Goal: Information Seeking & Learning: Learn about a topic

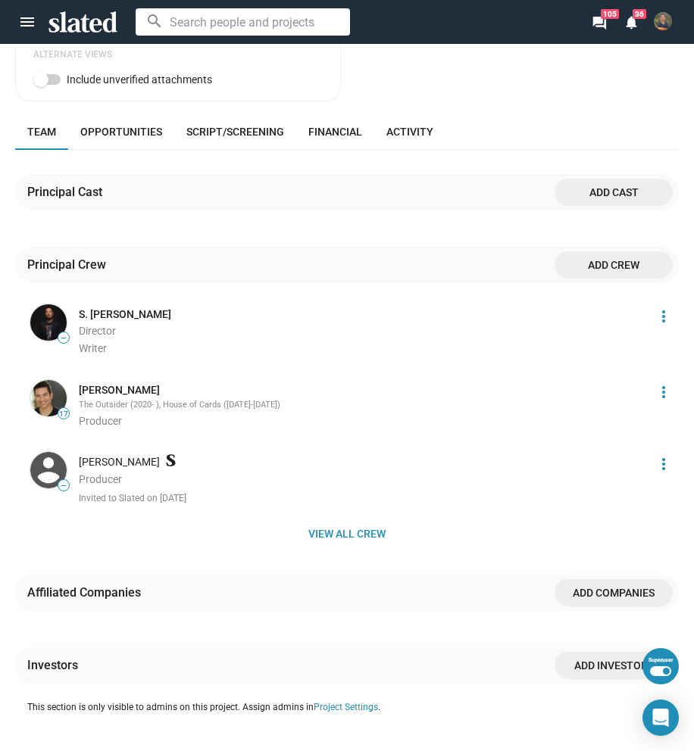
scroll to position [1060, 0]
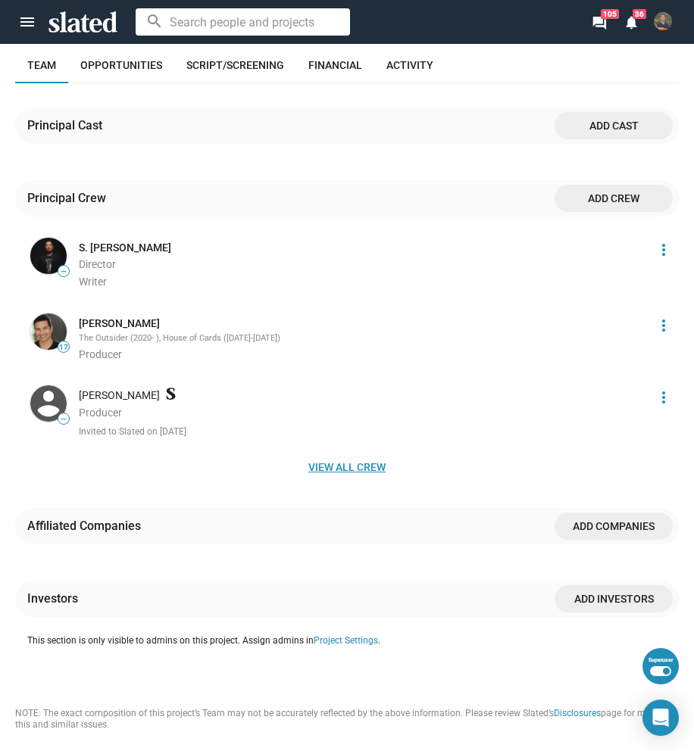
click at [385, 457] on span "View all crew" at bounding box center [346, 467] width 639 height 27
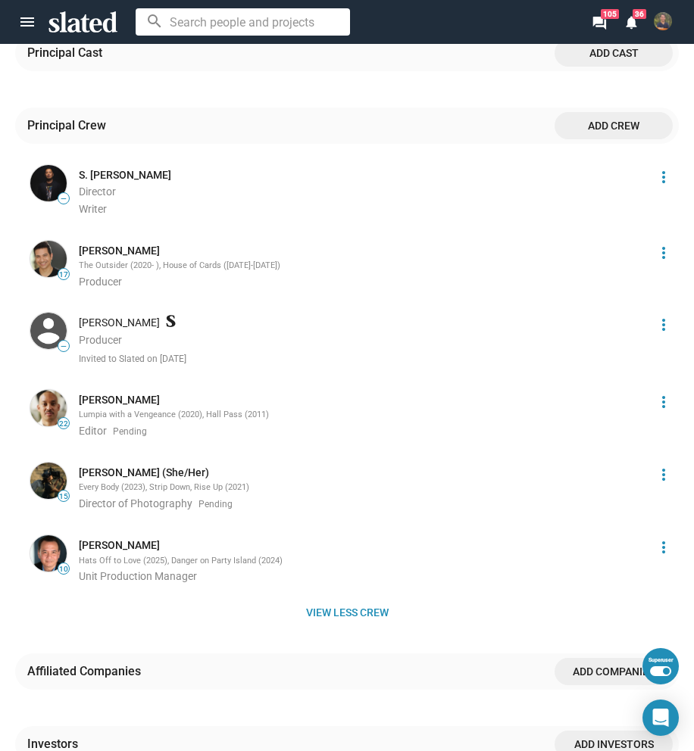
scroll to position [1136, 0]
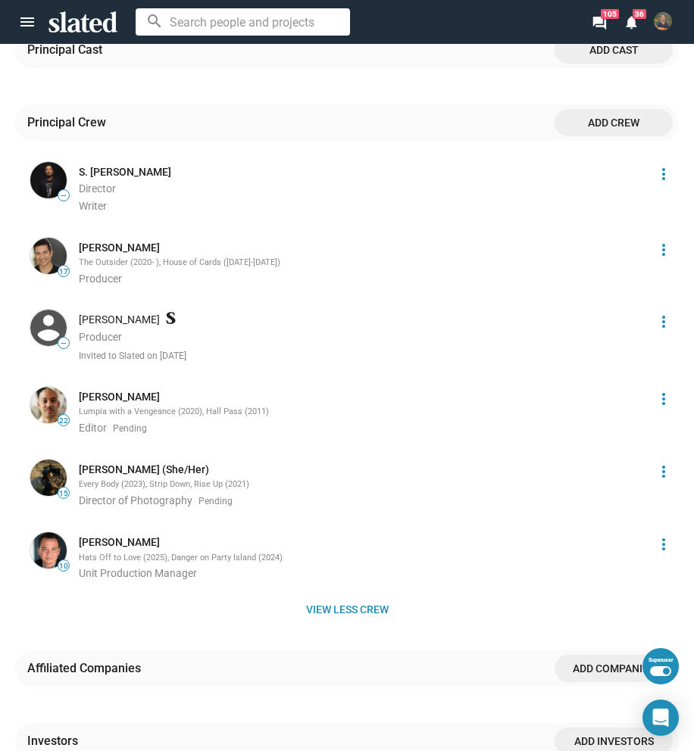
click at [654, 245] on mat-icon "more_vert" at bounding box center [663, 250] width 18 height 18
click at [638, 274] on button "Score impact" at bounding box center [625, 272] width 86 height 24
click at [654, 241] on mat-icon "more_vert" at bounding box center [663, 250] width 18 height 18
click at [639, 266] on button "Score impact" at bounding box center [625, 272] width 86 height 24
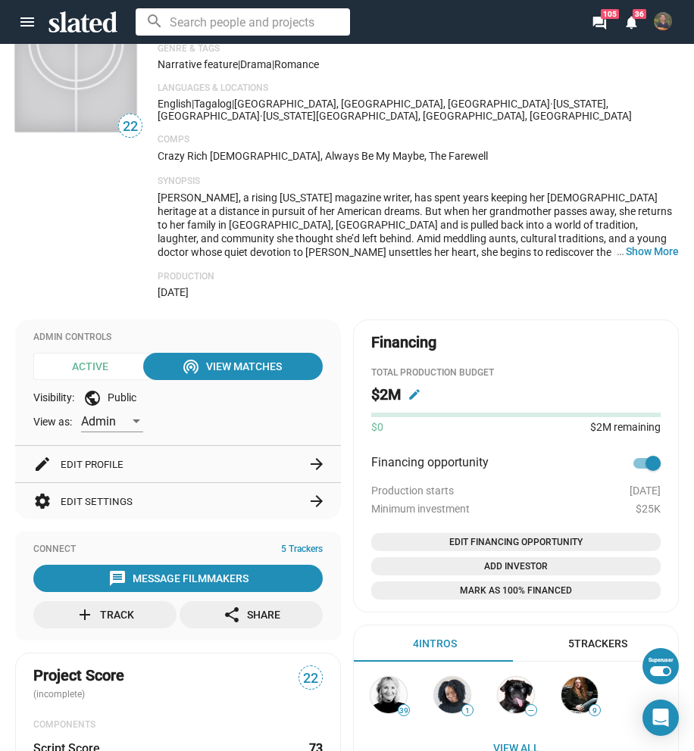
scroll to position [0, 0]
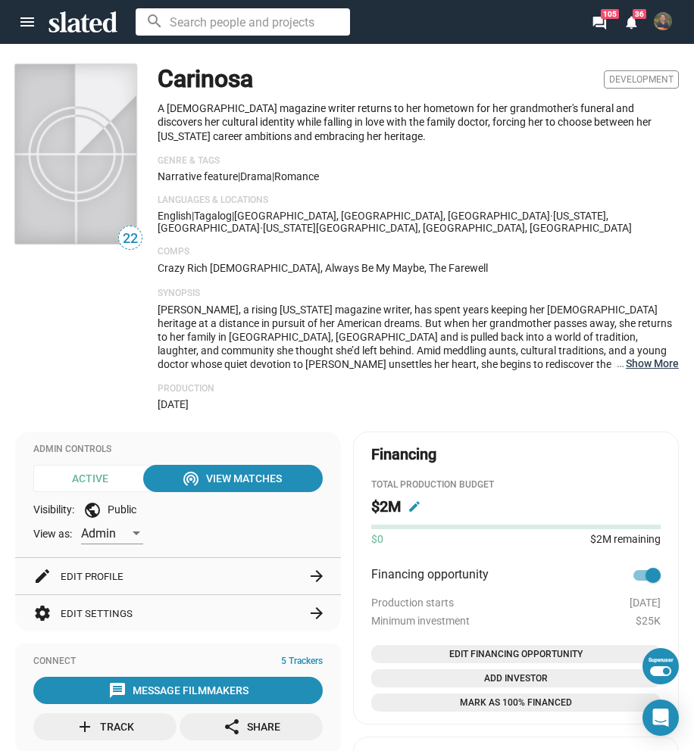
click at [644, 357] on button "… Show More" at bounding box center [652, 364] width 53 height 14
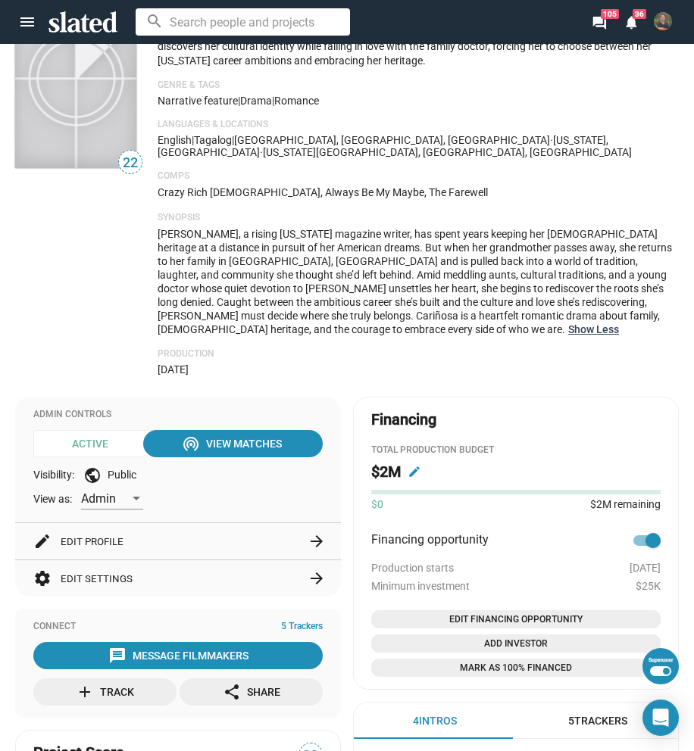
scroll to position [227, 0]
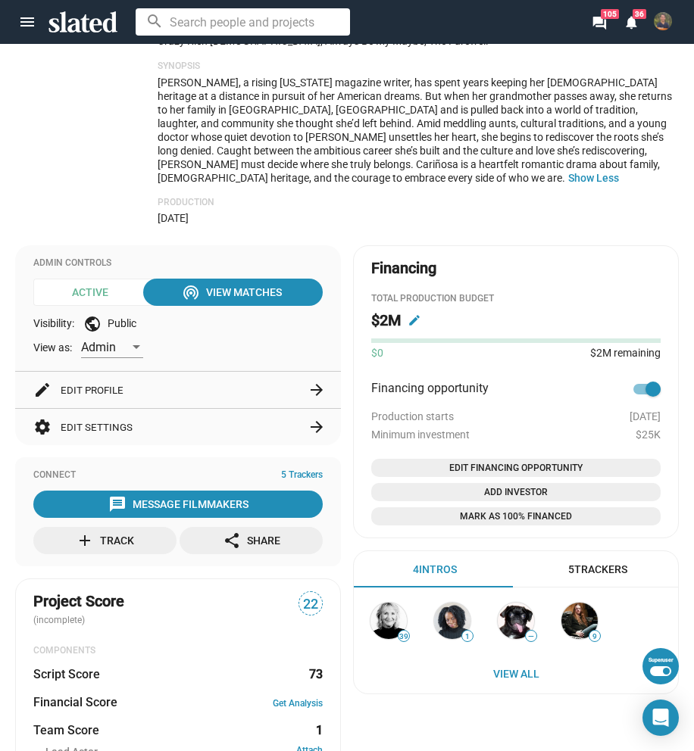
click at [192, 417] on button "settings Edit Settings arrow_forward" at bounding box center [177, 427] width 289 height 36
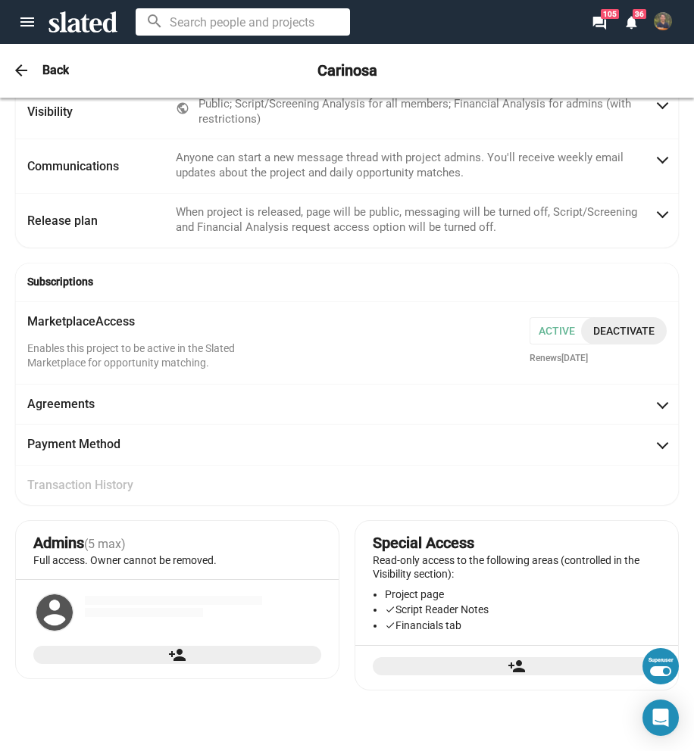
scroll to position [0, 0]
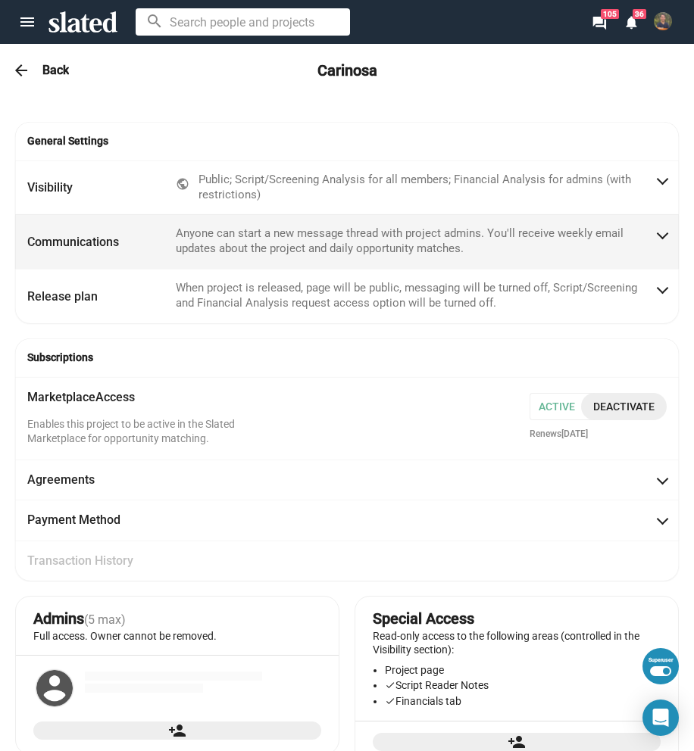
click at [133, 237] on mat-panel-title "Communications" at bounding box center [95, 241] width 136 height 30
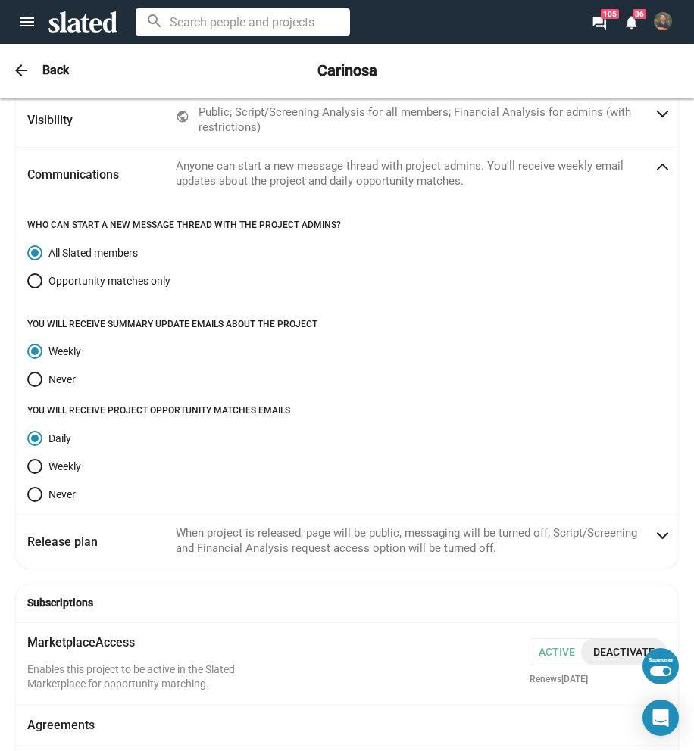
scroll to position [72, 0]
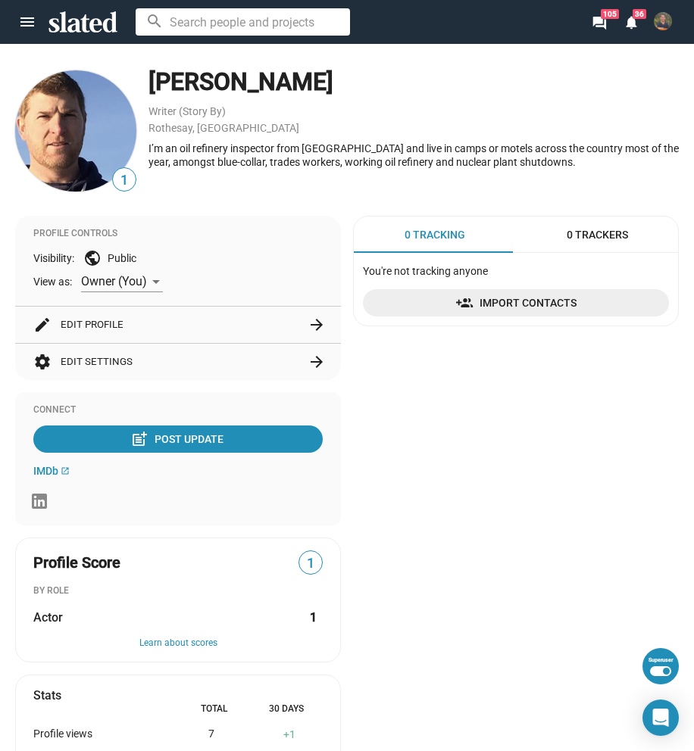
click at [183, 360] on button "settings Edit Settings arrow_forward" at bounding box center [177, 362] width 289 height 36
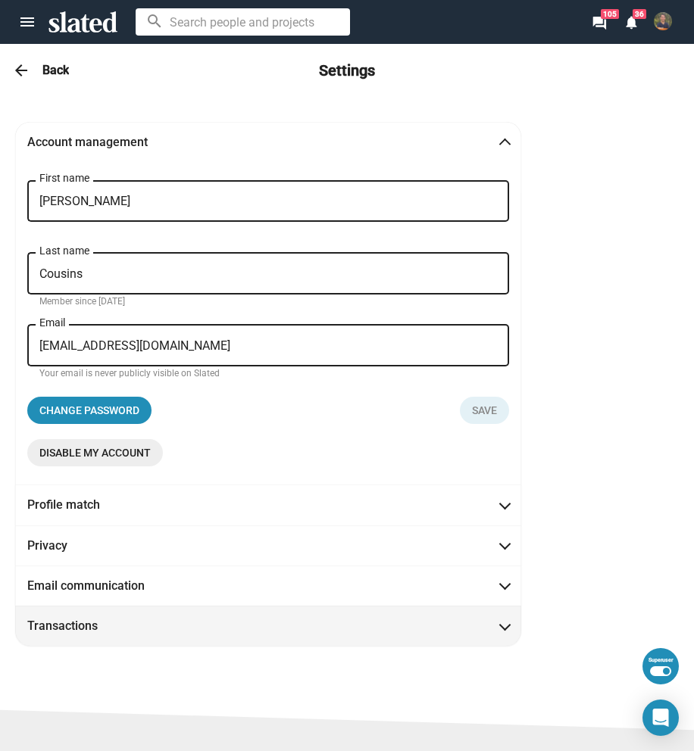
click at [216, 626] on span "Transactions" at bounding box center [268, 626] width 482 height 16
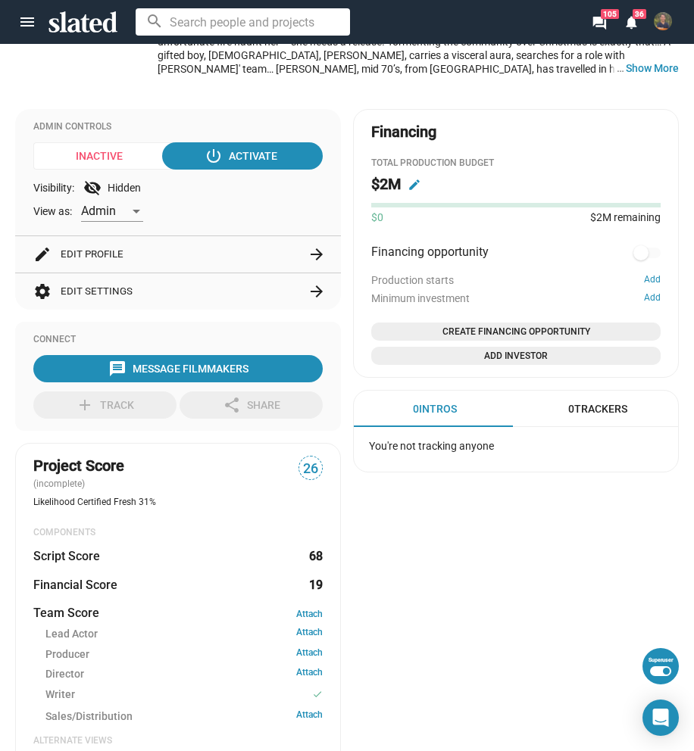
scroll to position [379, 0]
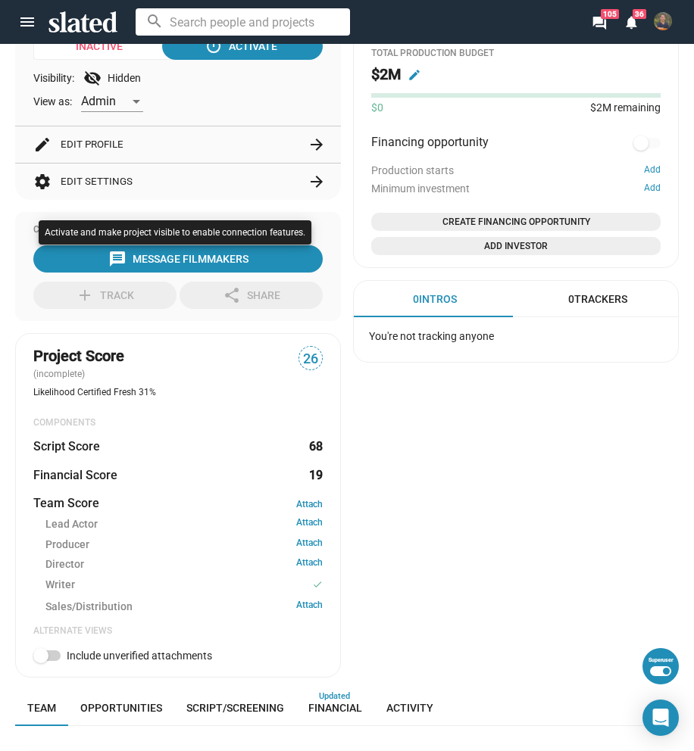
click at [485, 551] on div at bounding box center [347, 375] width 694 height 751
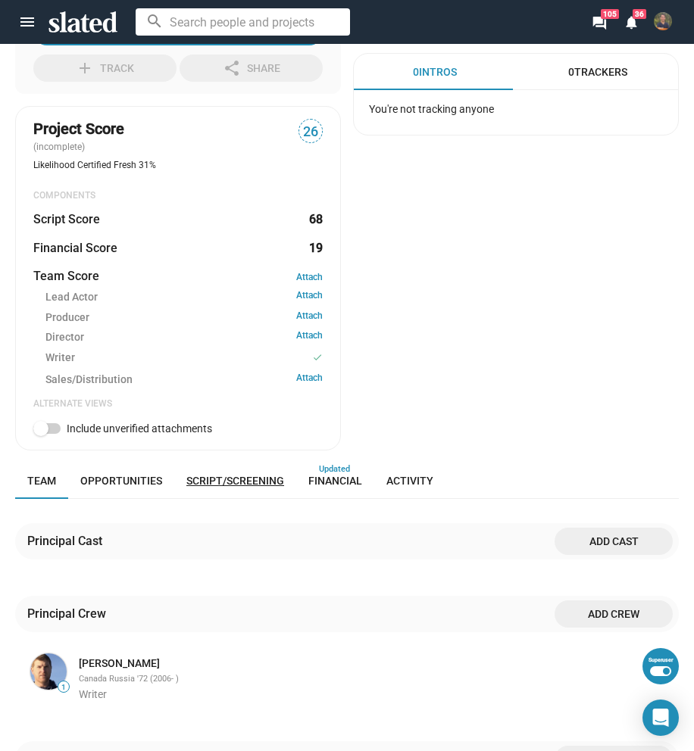
click at [273, 481] on span "Script/Screening" at bounding box center [235, 481] width 98 height 12
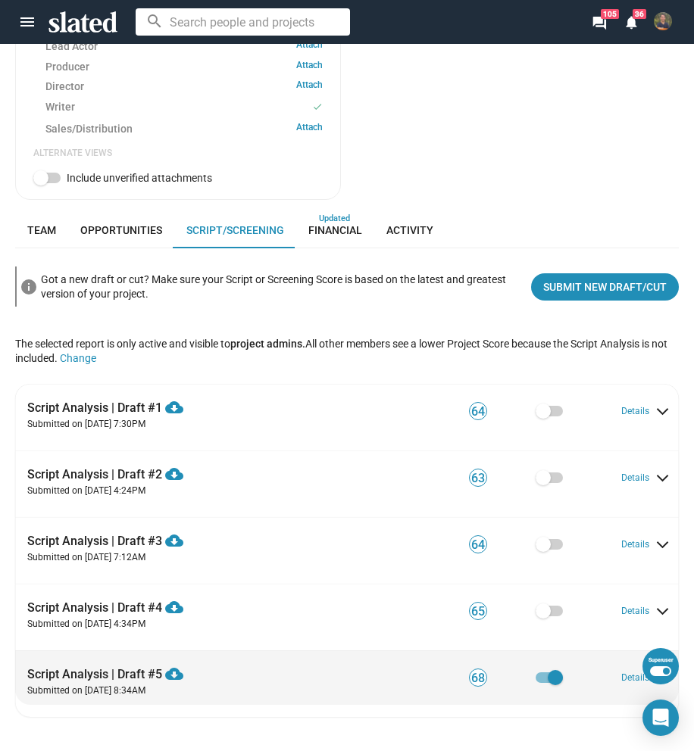
scroll to position [1027, 0]
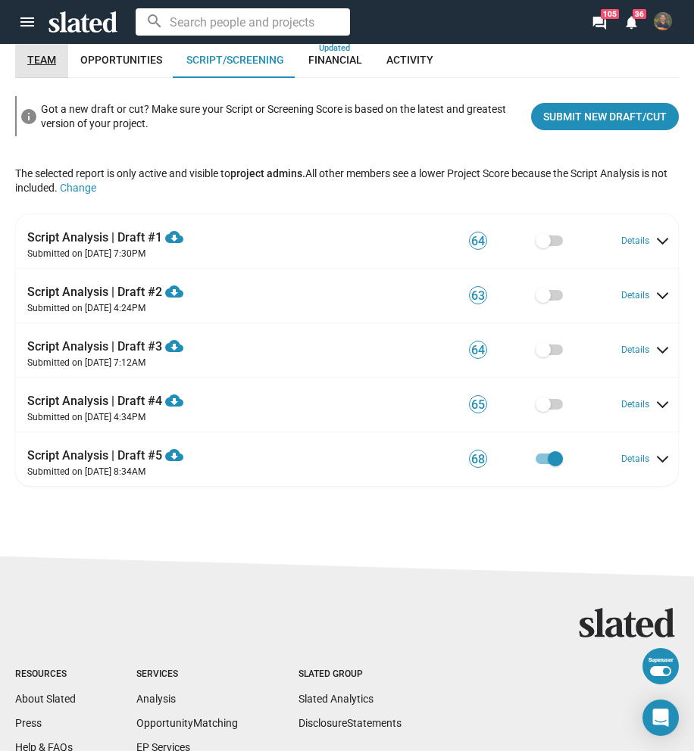
click at [52, 66] on span "Team" at bounding box center [41, 60] width 29 height 12
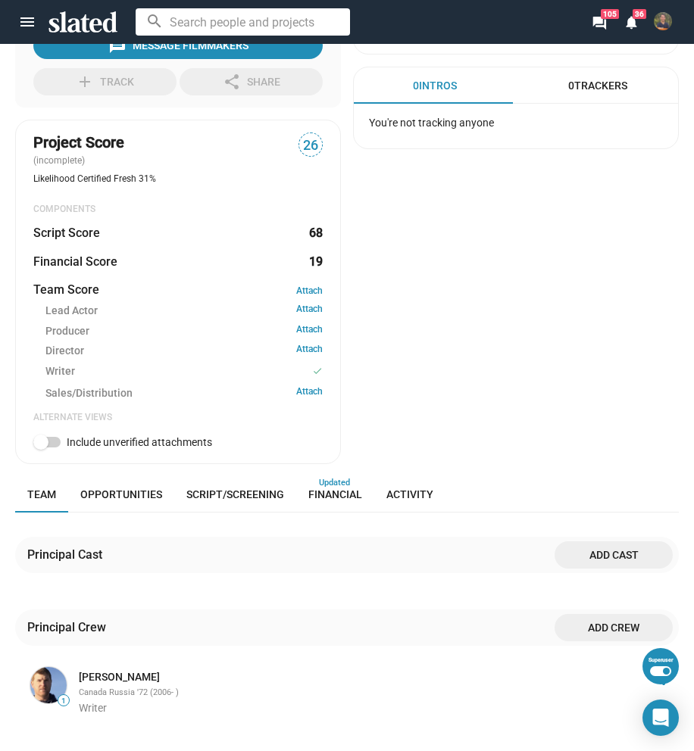
scroll to position [573, 0]
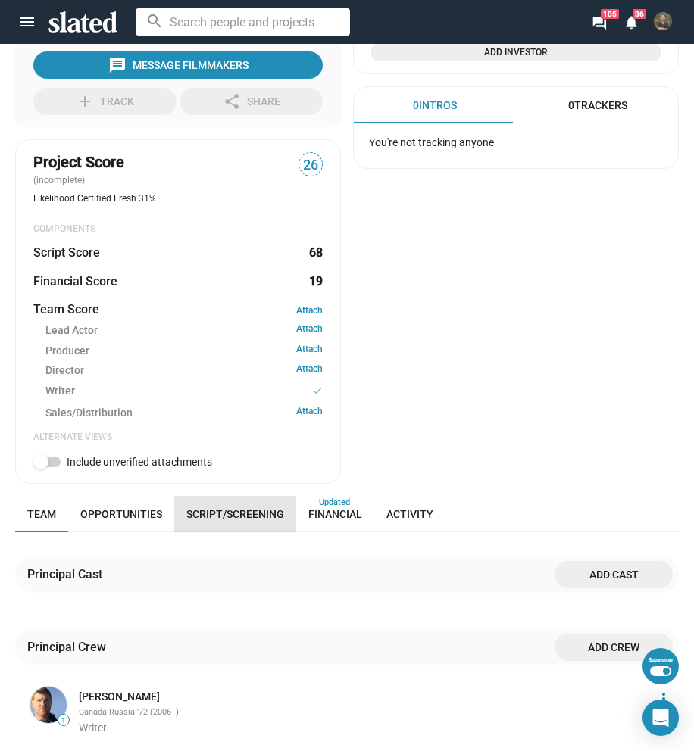
click at [254, 524] on link "Script/Screening" at bounding box center [235, 514] width 122 height 36
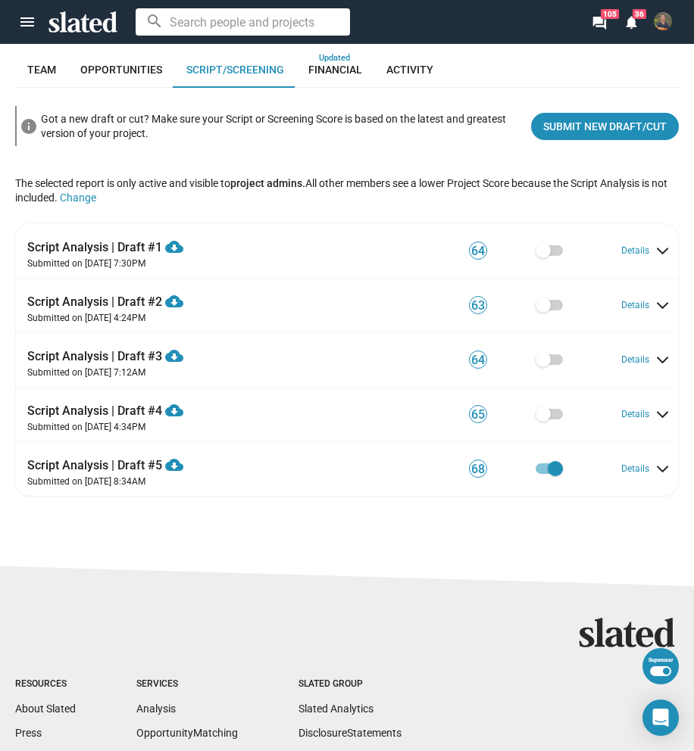
scroll to position [1027, 0]
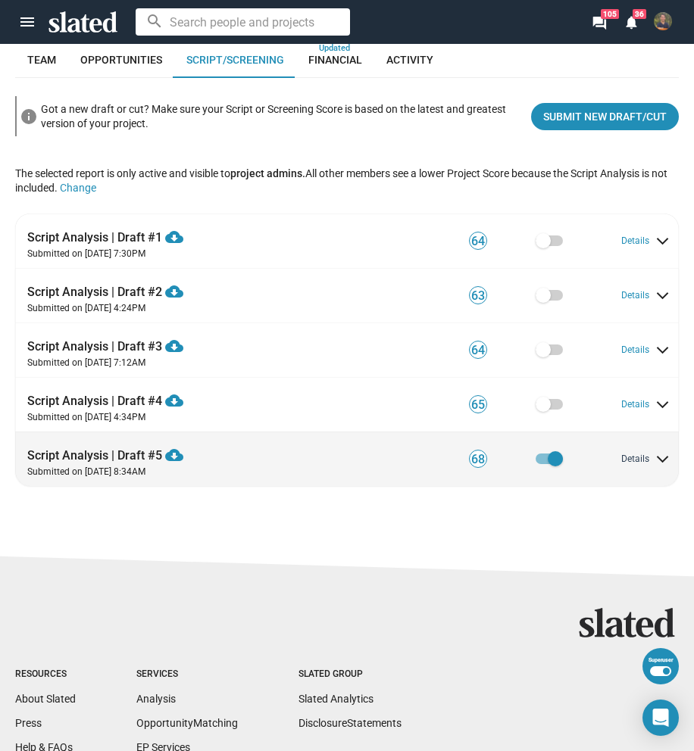
click at [621, 460] on button "Details" at bounding box center [644, 460] width 46 height 12
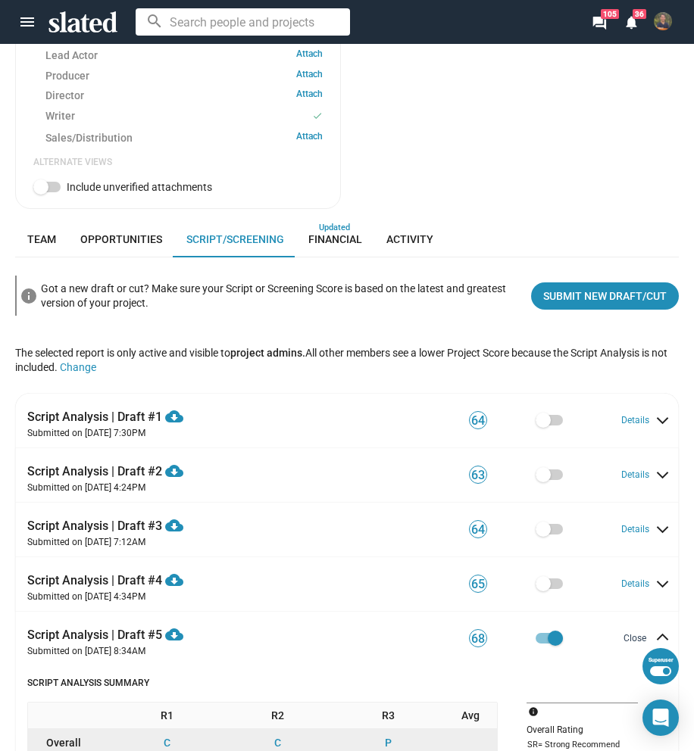
scroll to position [735, 0]
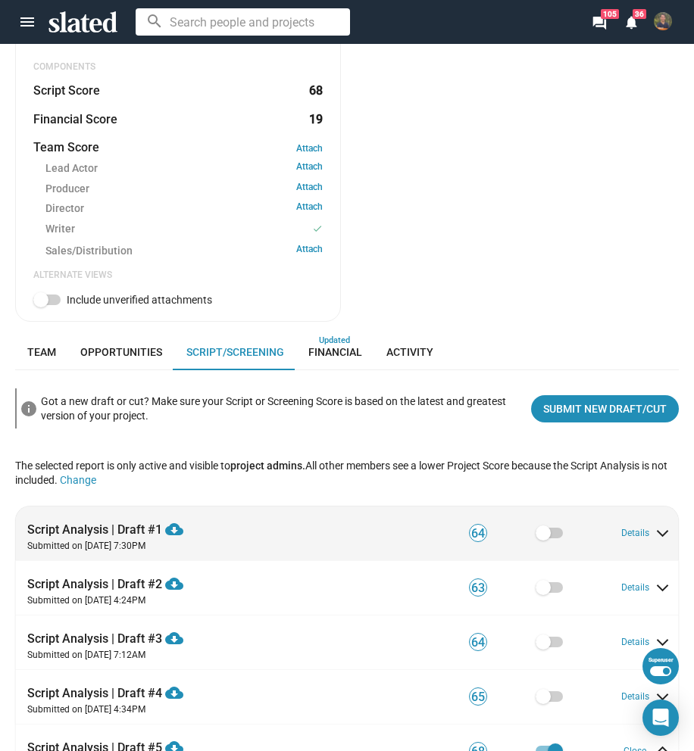
click at [639, 521] on div "Script Analysis | Draft #1 cloud_download Download PDF Submitted on Mar 22, 202…" at bounding box center [348, 533] width 643 height 40
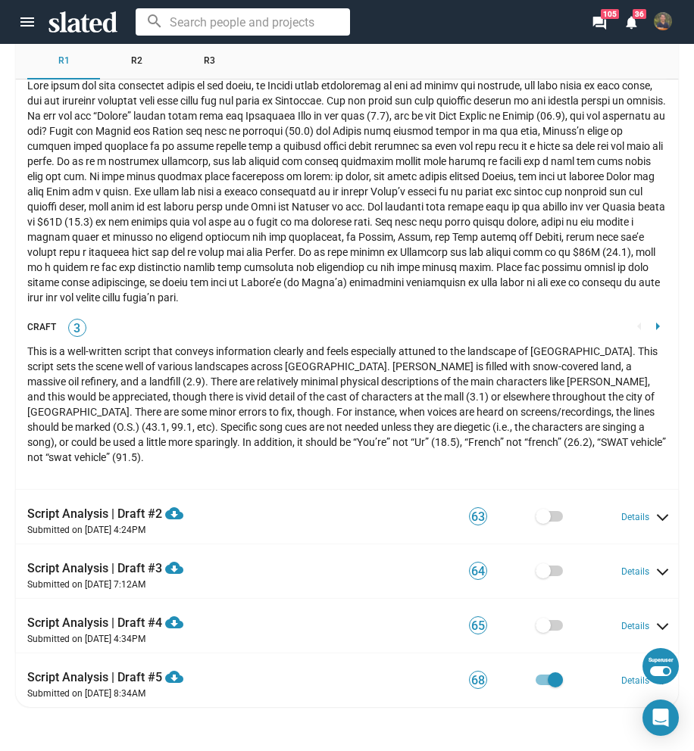
scroll to position [4530, 0]
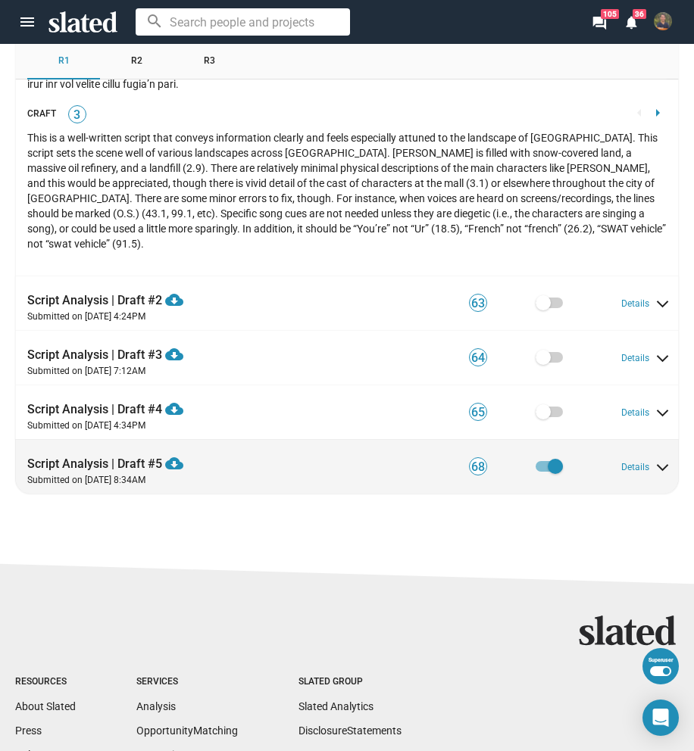
click at [601, 447] on div "Script Analysis | Draft #5 cloud_download Download PDF Submitted on Sep 20, 202…" at bounding box center [348, 467] width 643 height 40
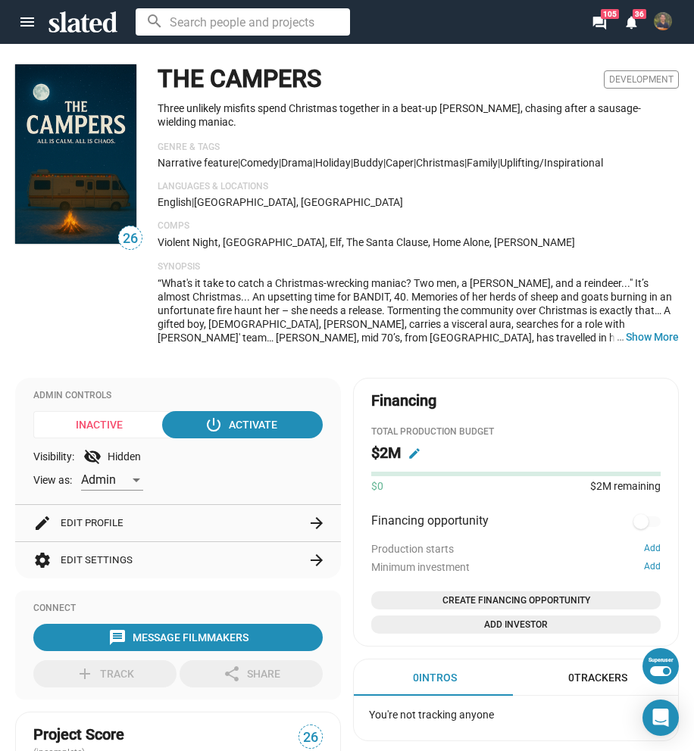
scroll to position [0, 0]
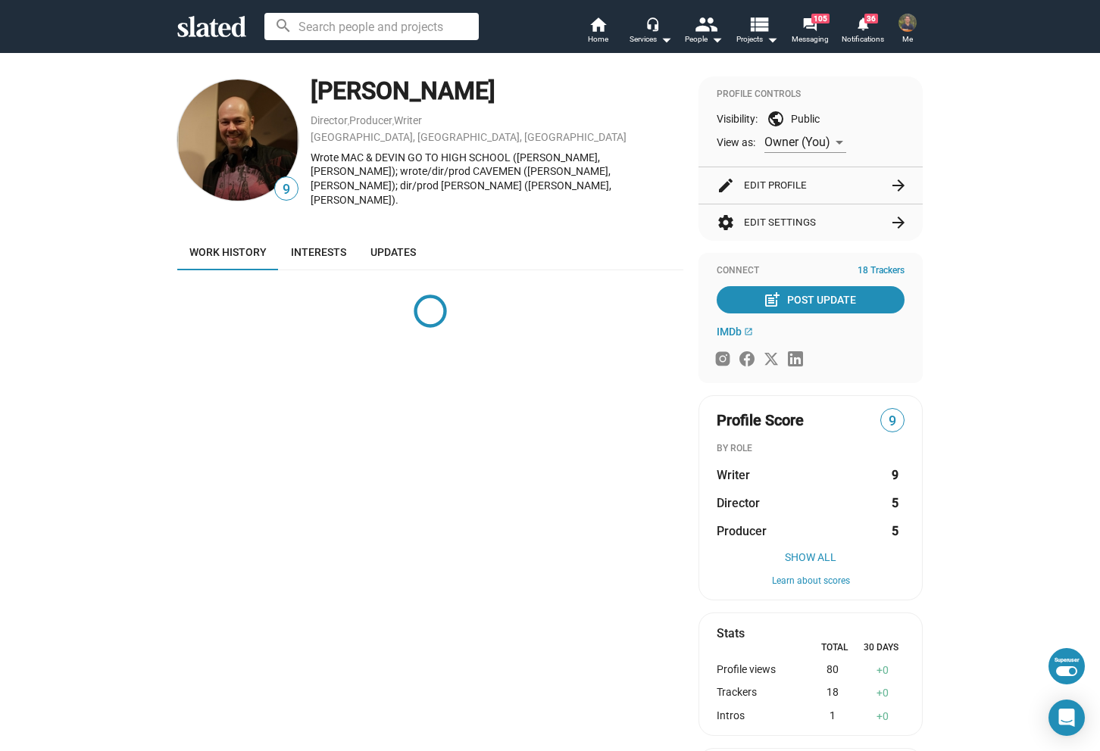
click at [796, 223] on button "settings Edit Settings arrow_forward" at bounding box center [810, 222] width 188 height 36
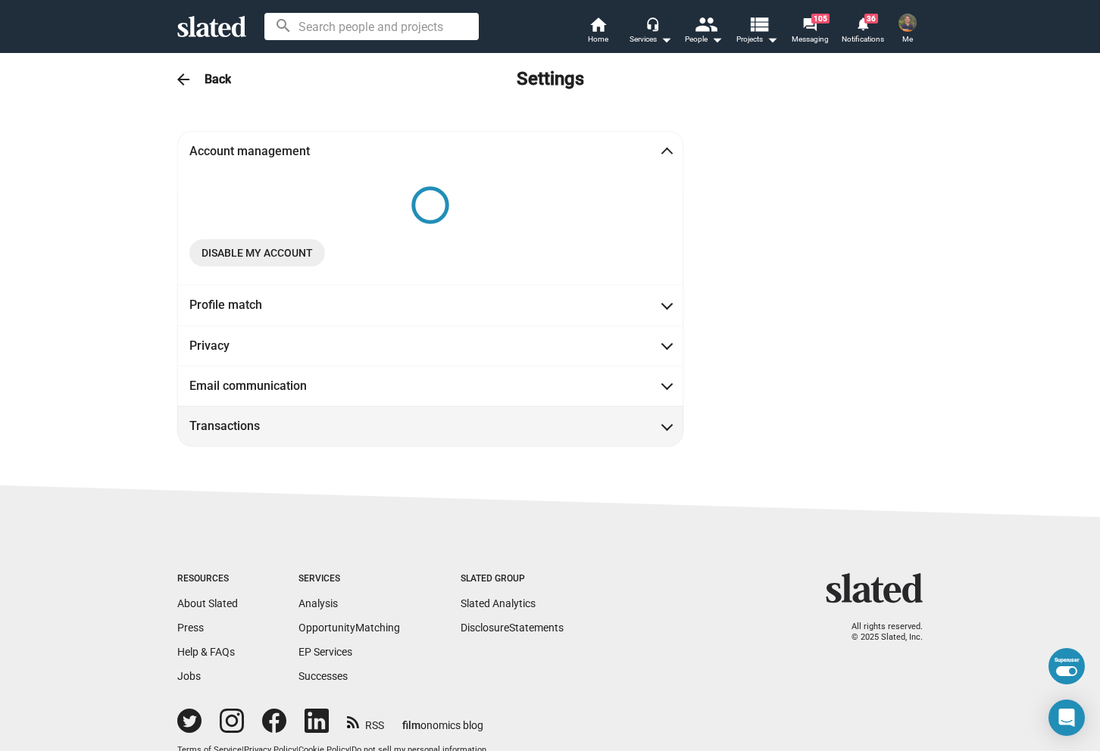
click at [360, 430] on span "Transactions" at bounding box center [430, 426] width 482 height 16
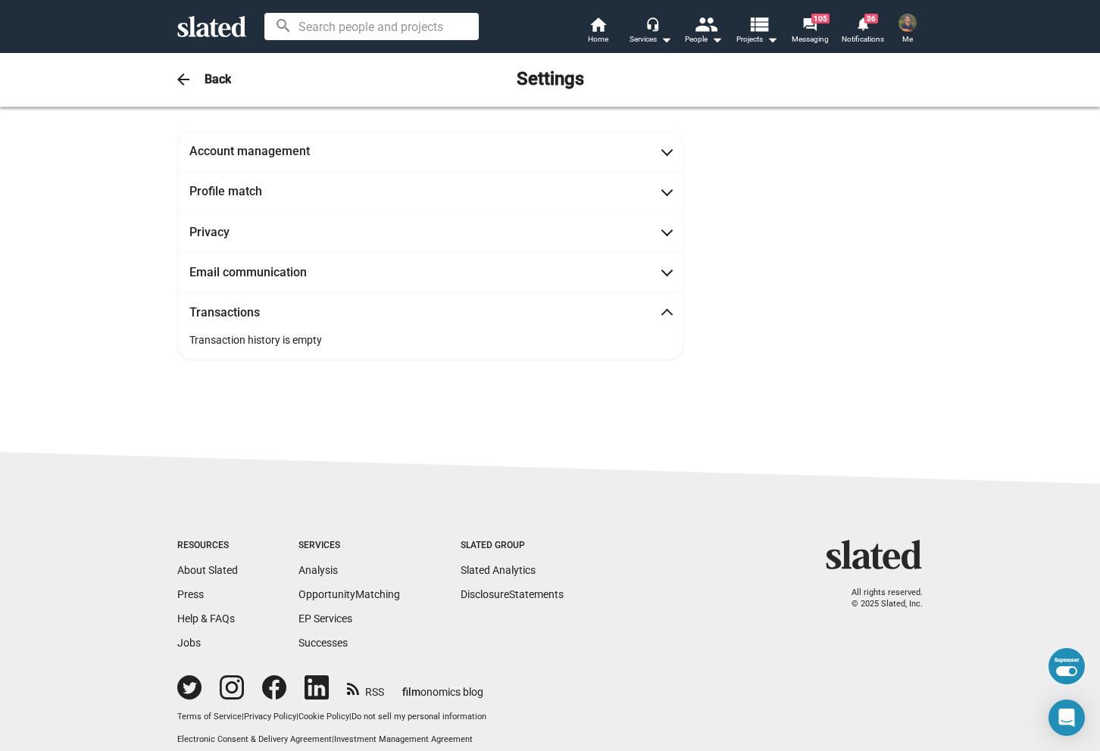
scroll to position [18, 0]
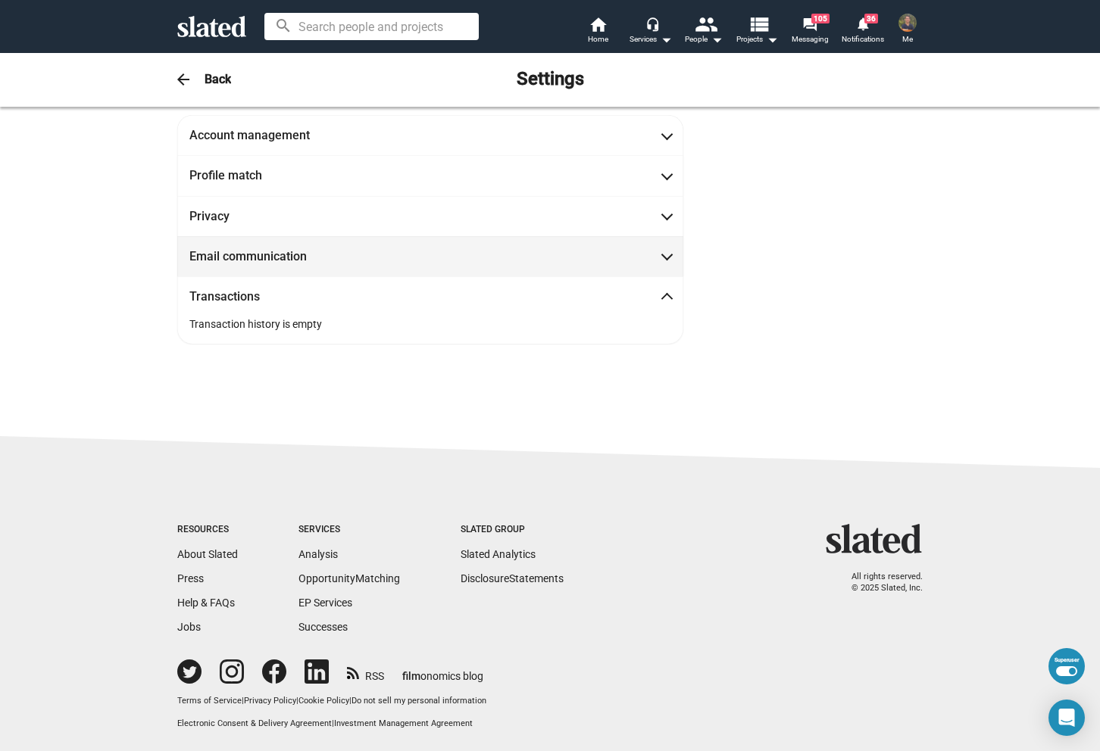
click at [379, 251] on span "Email communication" at bounding box center [430, 256] width 482 height 16
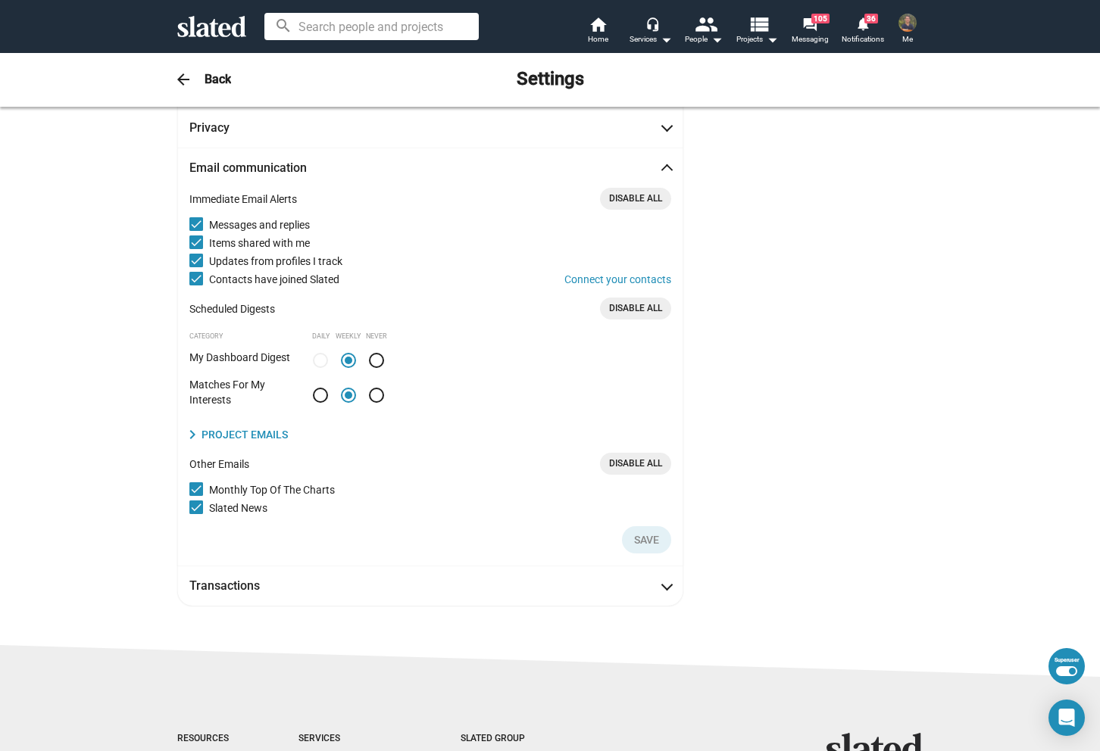
scroll to position [114, 0]
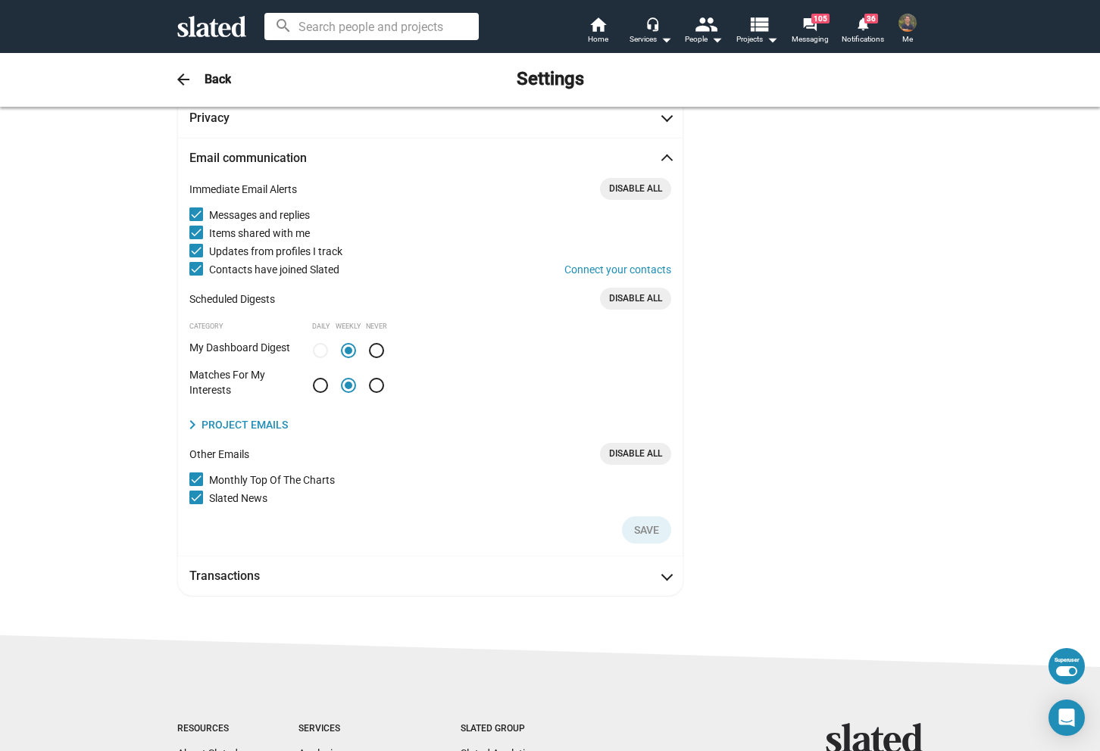
click at [263, 425] on button "chevron_right Project Emails" at bounding box center [238, 425] width 98 height 18
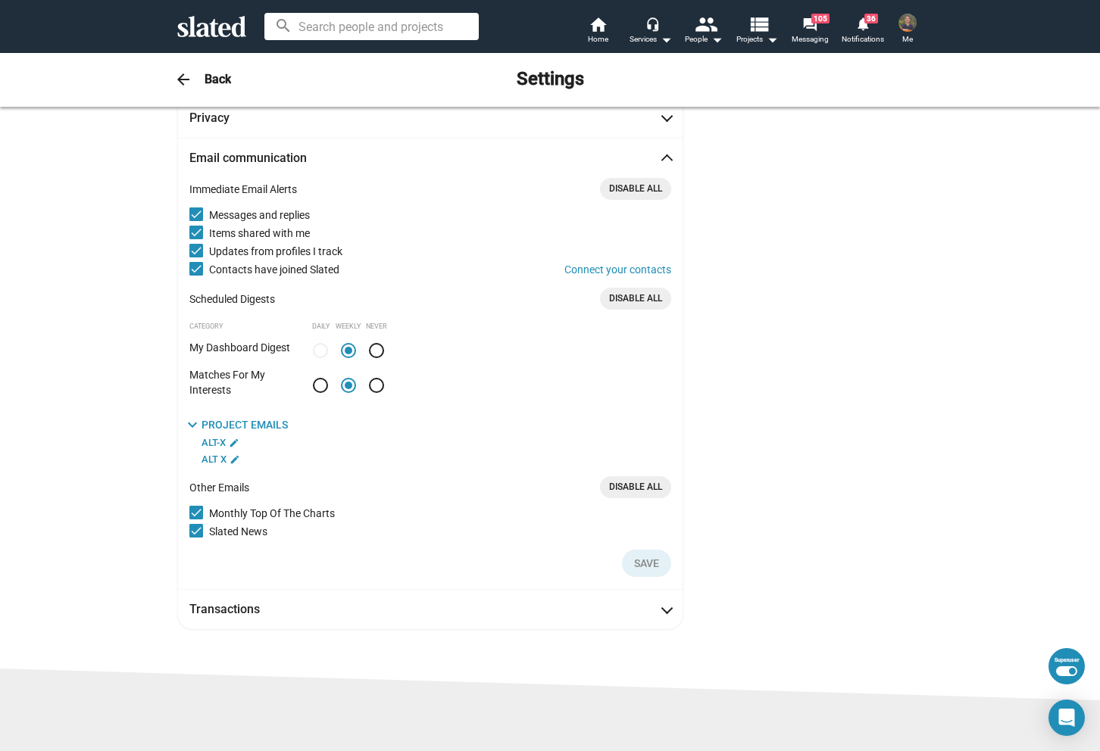
drag, startPoint x: 212, startPoint y: 444, endPoint x: 182, endPoint y: 445, distance: 30.3
click at [182, 445] on div "Immediate Email Alerts Disable All Messages and replies Items shared with me Up…" at bounding box center [430, 383] width 506 height 411
drag, startPoint x: 188, startPoint y: 444, endPoint x: 220, endPoint y: 440, distance: 32.0
click at [220, 440] on div "ALT-X edit ALT X edit" at bounding box center [430, 451] width 482 height 32
copy span "ALT-X"
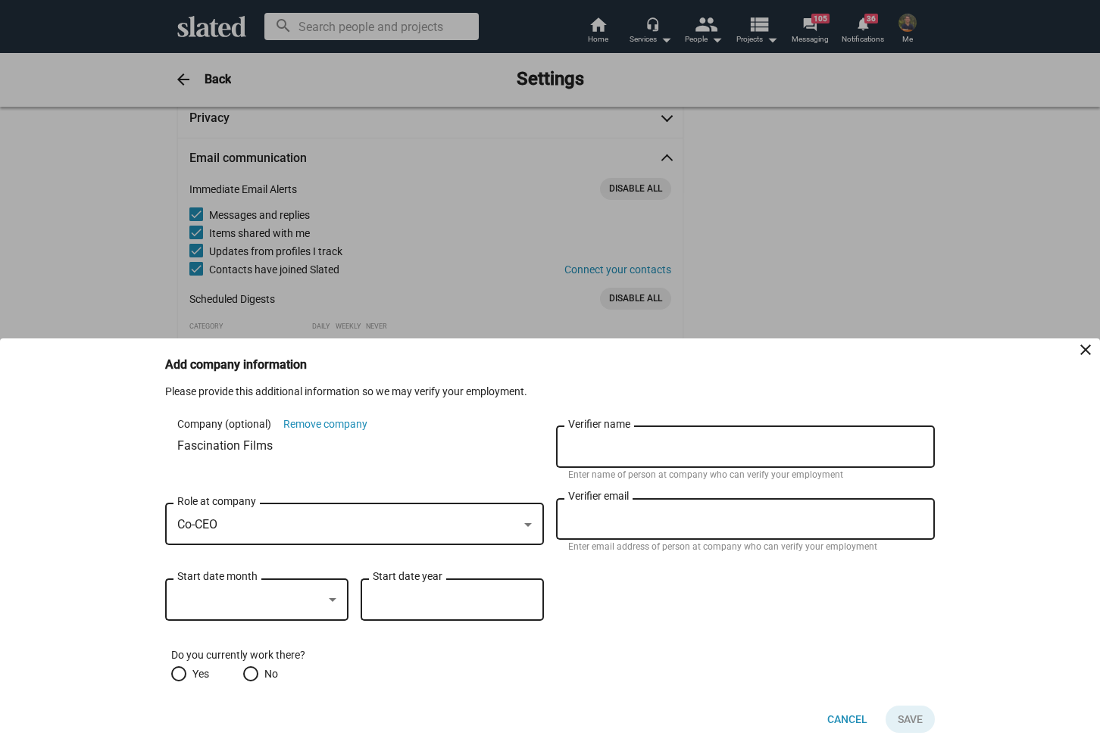
click at [357, 311] on div at bounding box center [550, 375] width 1100 height 751
click at [262, 290] on div at bounding box center [550, 375] width 1100 height 751
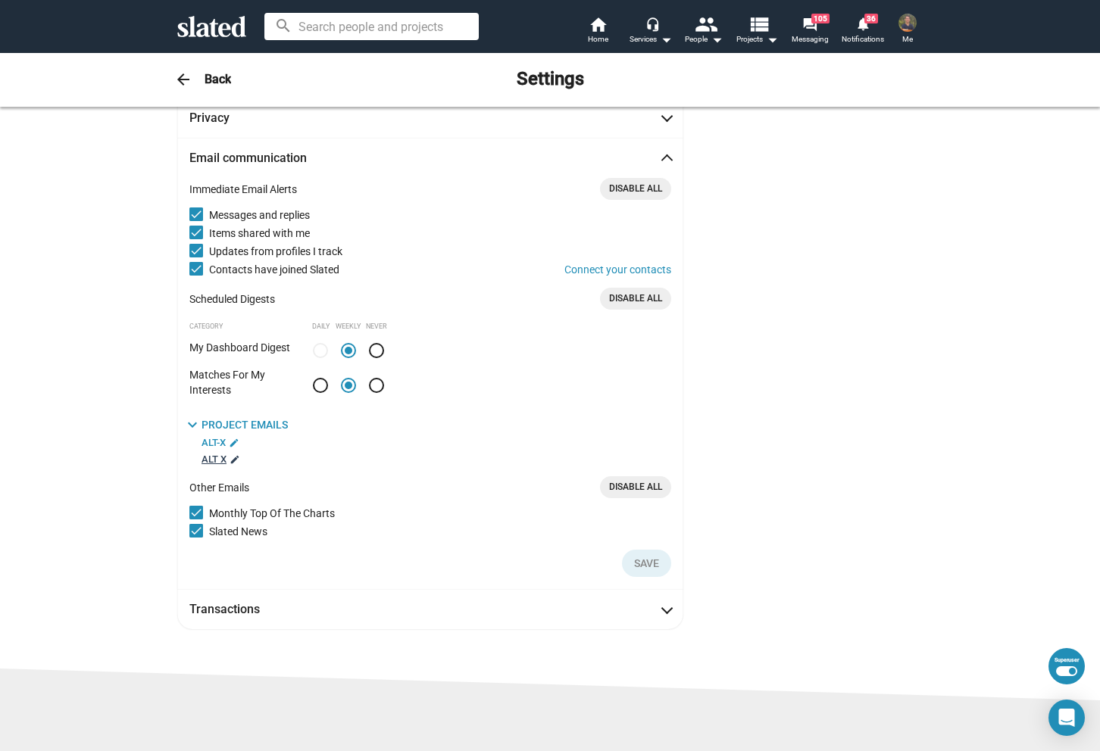
click at [208, 461] on span "ALT X" at bounding box center [213, 459] width 25 height 15
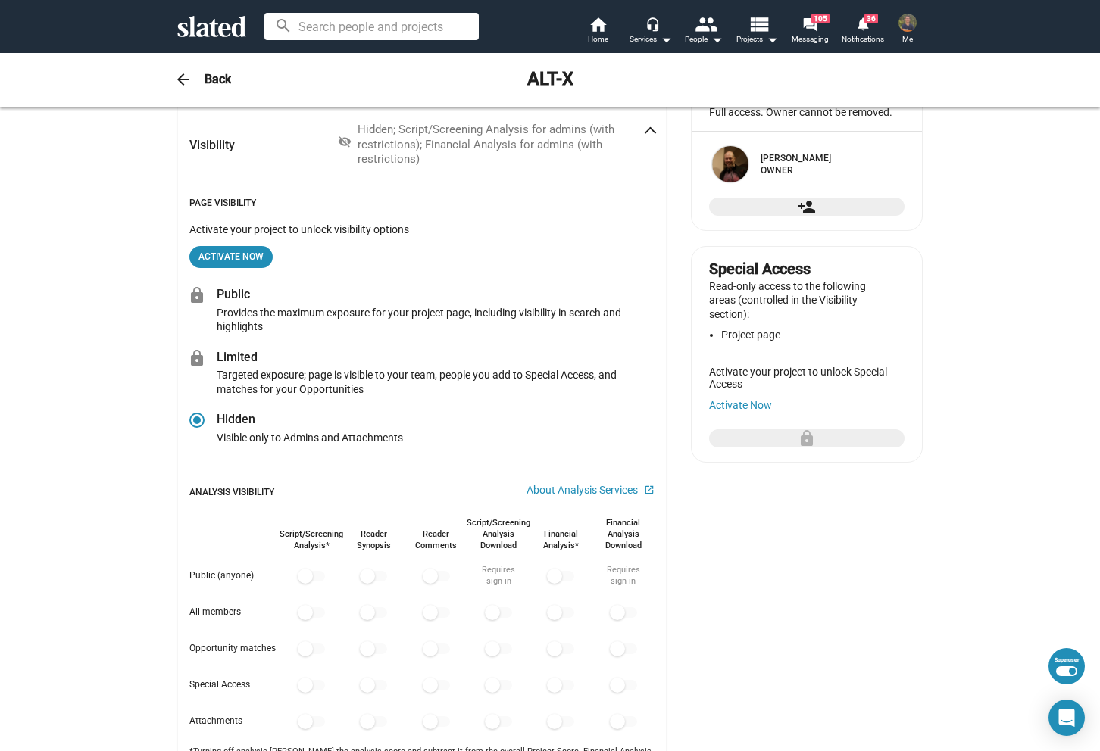
scroll to position [72, 0]
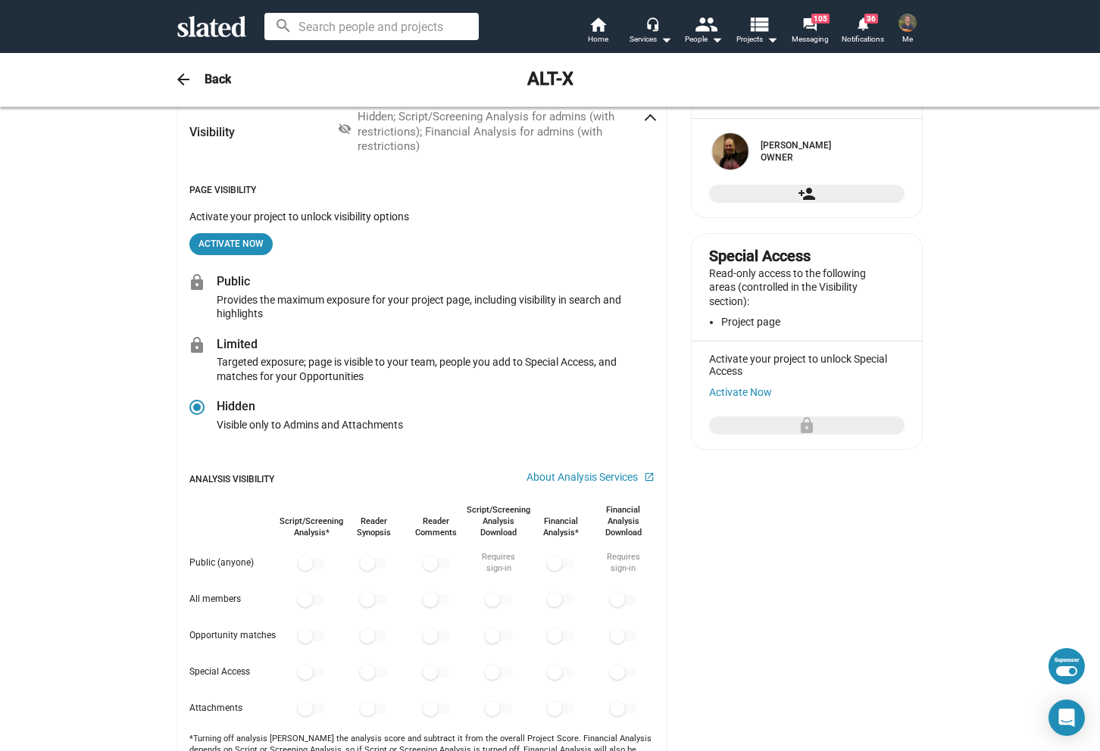
click at [176, 84] on mat-icon "arrow_back" at bounding box center [183, 79] width 18 height 18
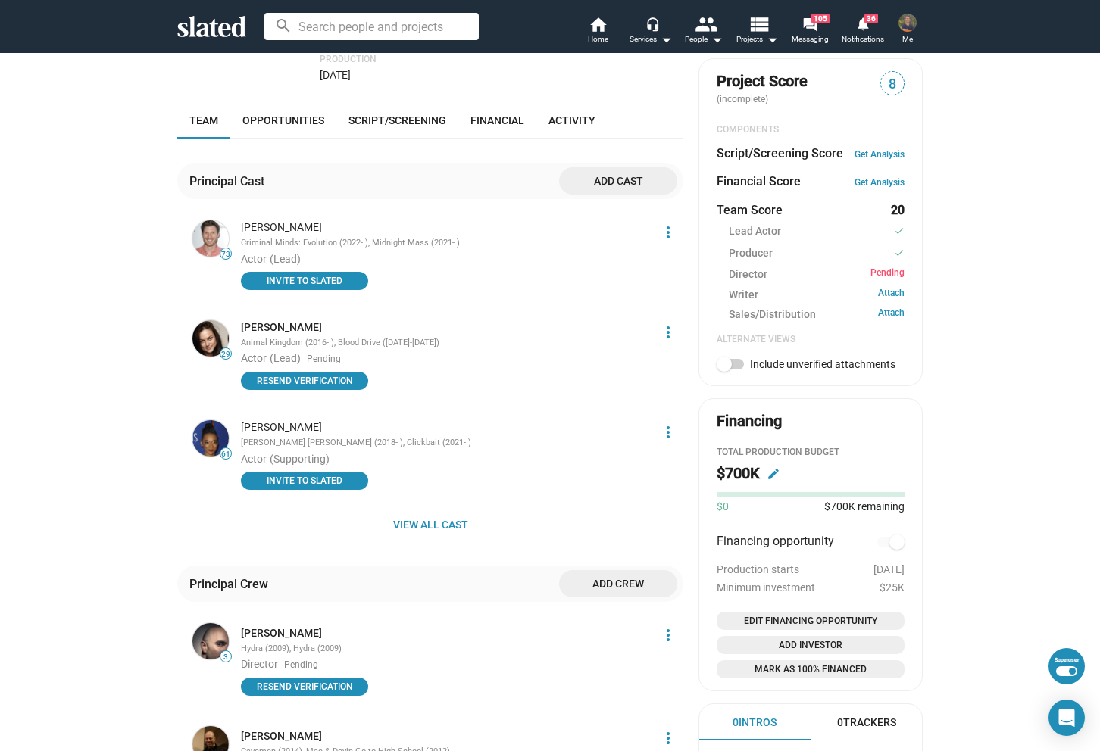
scroll to position [379, 0]
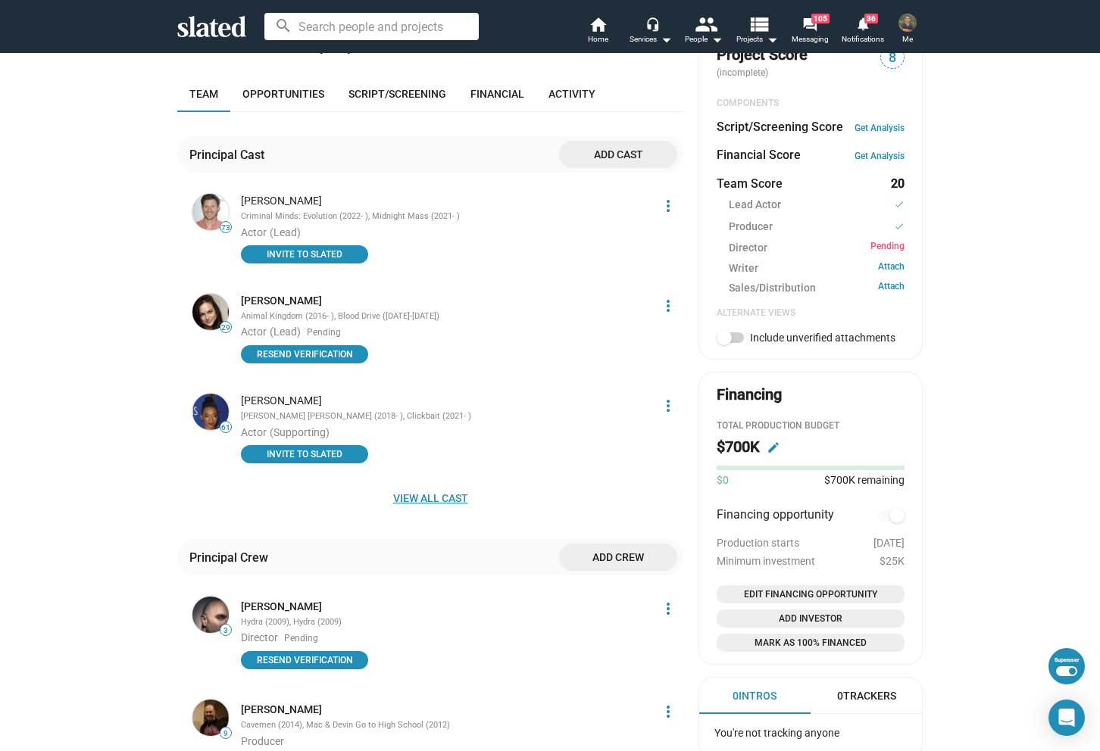
click at [417, 485] on span "View all cast" at bounding box center [430, 498] width 482 height 27
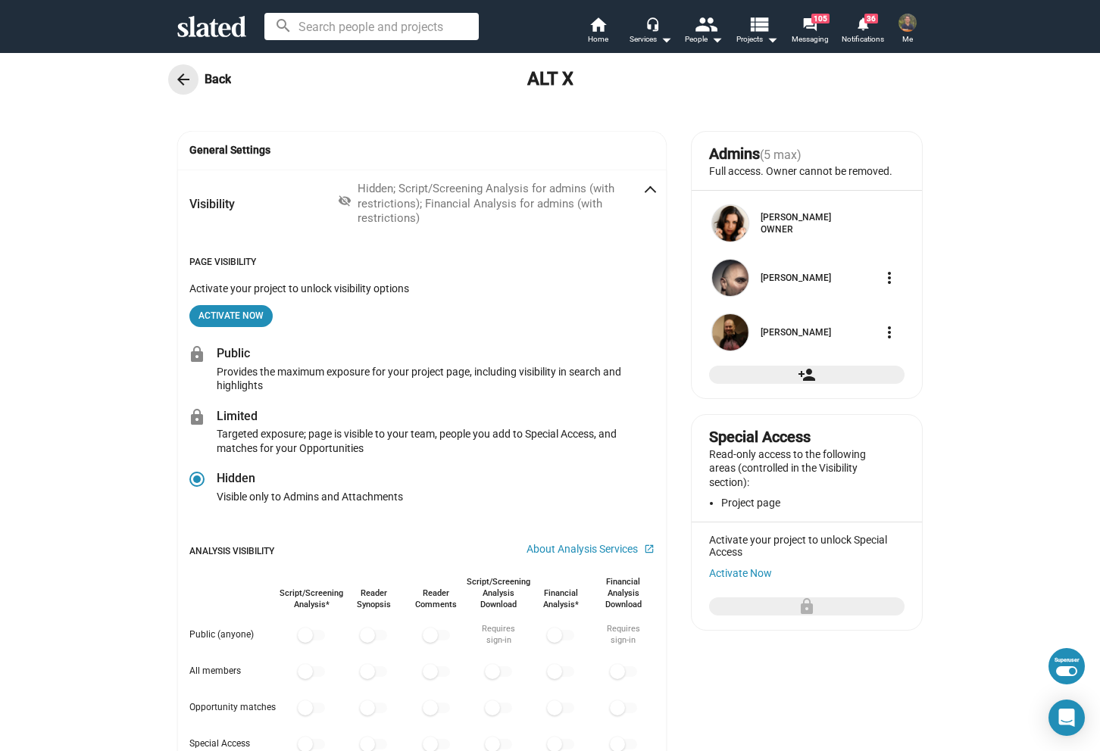
click at [176, 72] on mat-icon "arrow_back" at bounding box center [183, 79] width 18 height 18
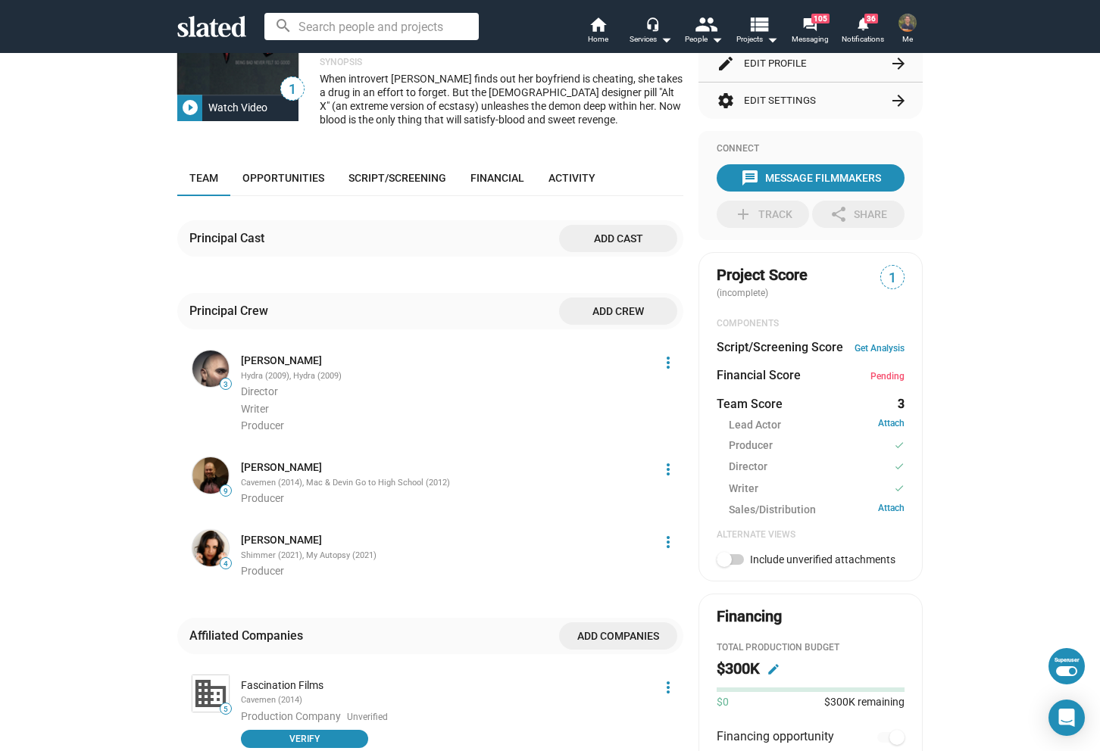
scroll to position [151, 0]
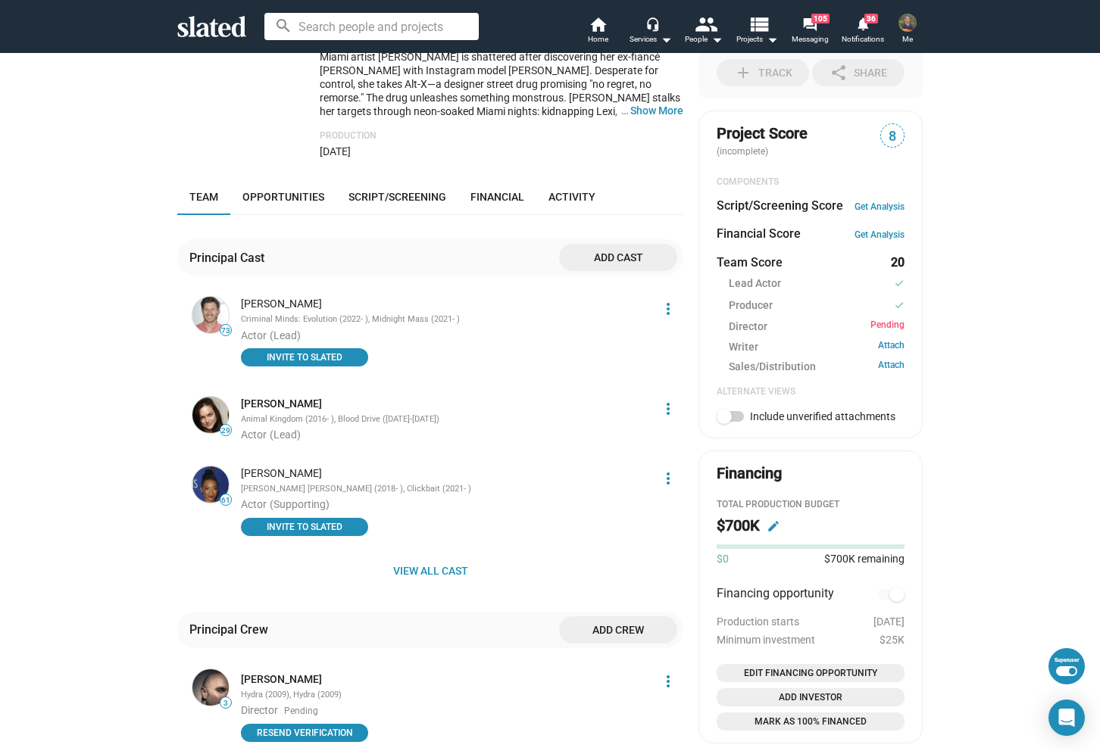
scroll to position [303, 0]
